Goal: Task Accomplishment & Management: Use online tool/utility

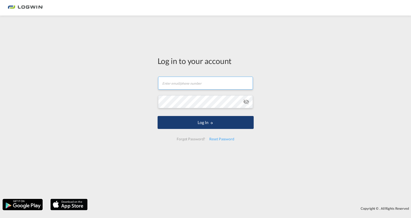
type input "[PERSON_NAME][EMAIL_ADDRESS][PERSON_NAME][DOMAIN_NAME]"
click at [186, 118] on button "Log In" at bounding box center [206, 122] width 96 height 13
